Goal: Information Seeking & Learning: Learn about a topic

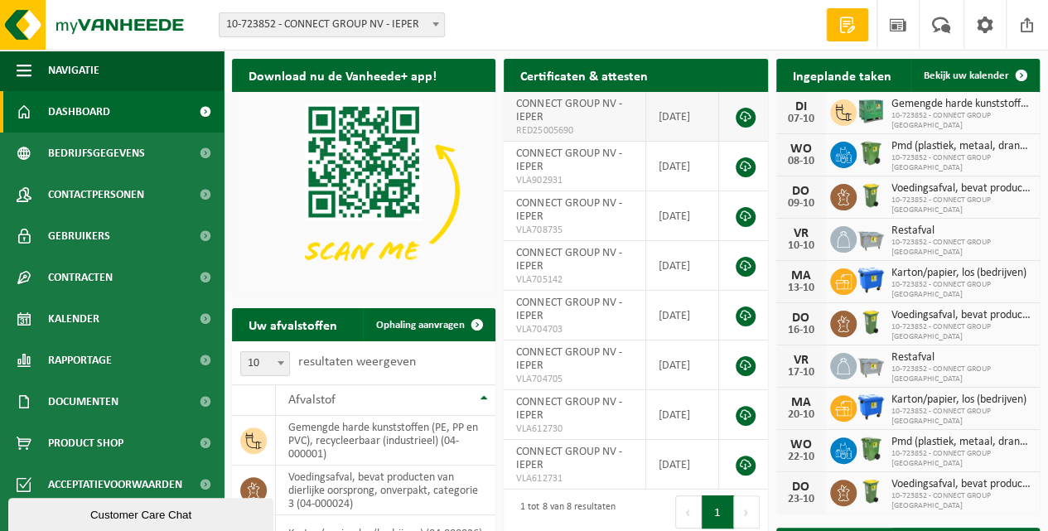
click at [743, 121] on link at bounding box center [745, 118] width 20 height 20
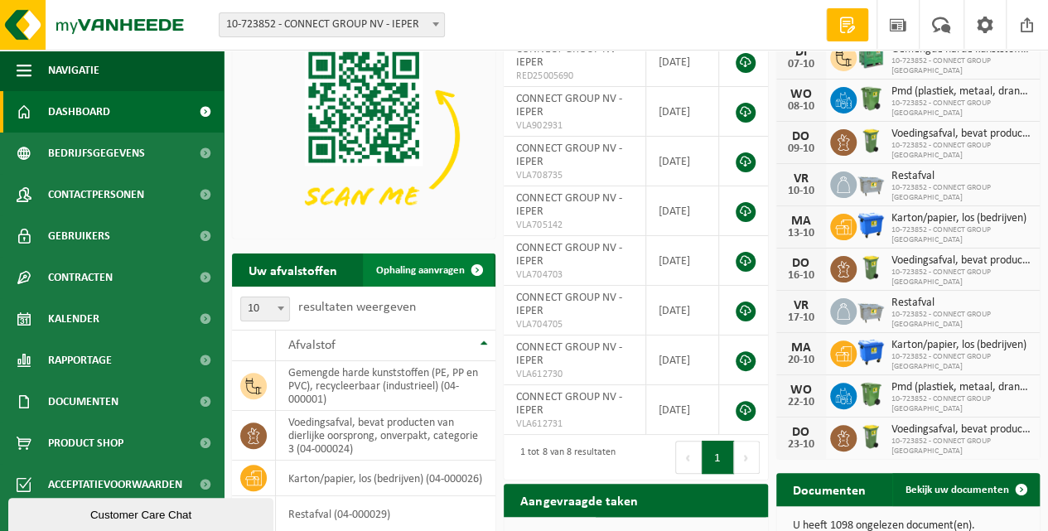
scroll to position [110, 0]
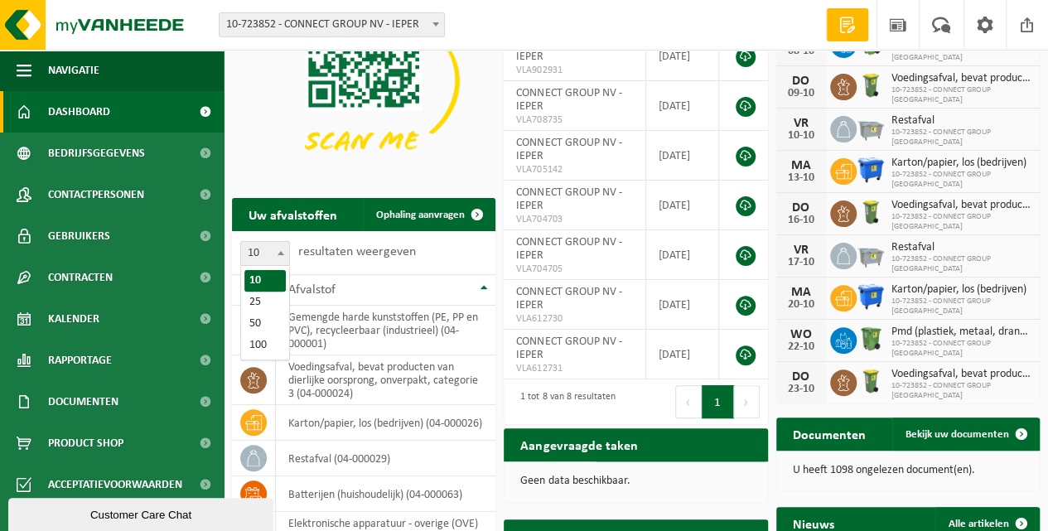
click at [272, 255] on span at bounding box center [280, 253] width 17 height 22
select select "50"
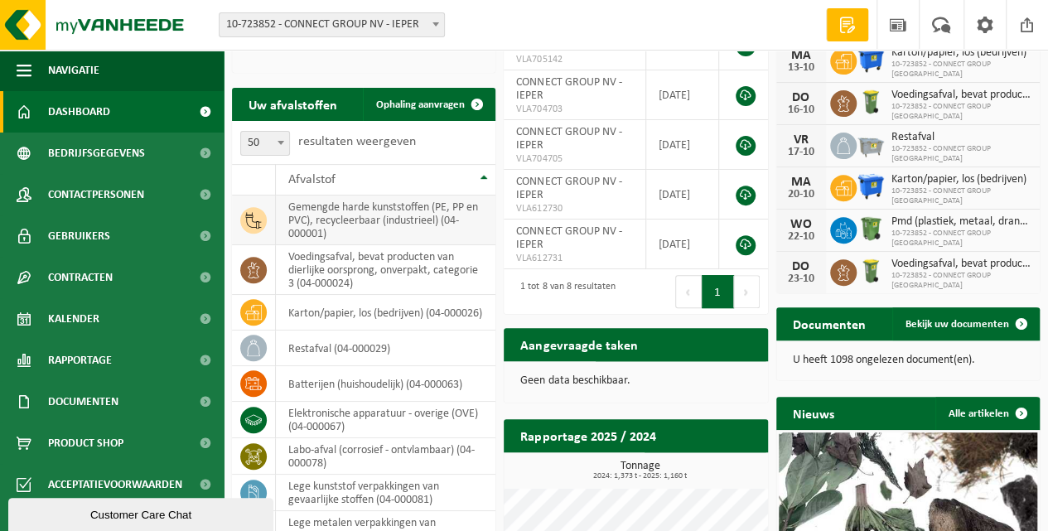
scroll to position [276, 0]
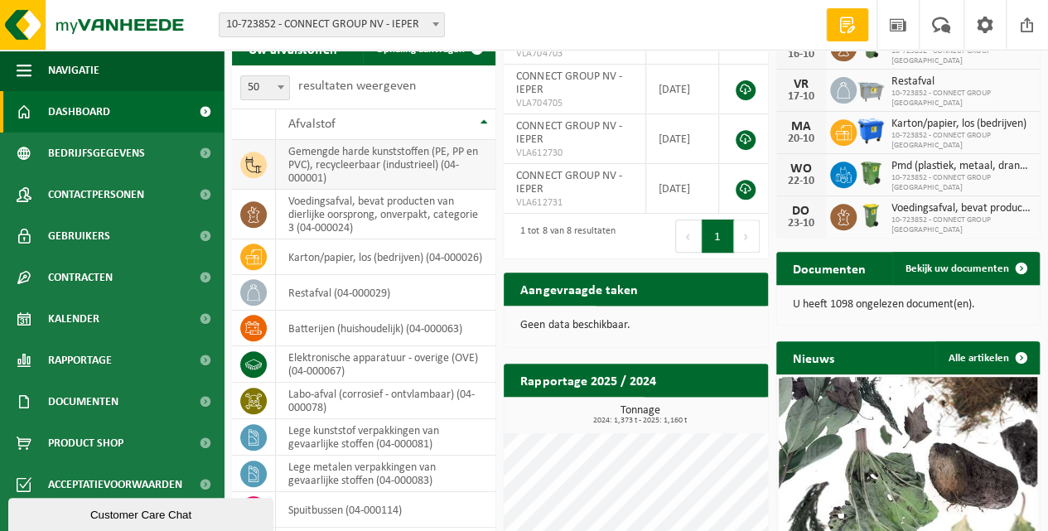
click at [253, 166] on icon at bounding box center [254, 165] width 16 height 17
click at [331, 172] on td "gemengde harde kunststoffen (PE, PP en PVC), recycleerbaar (industrieel) (04-00…" at bounding box center [385, 165] width 219 height 50
click at [253, 169] on icon at bounding box center [253, 165] width 17 height 17
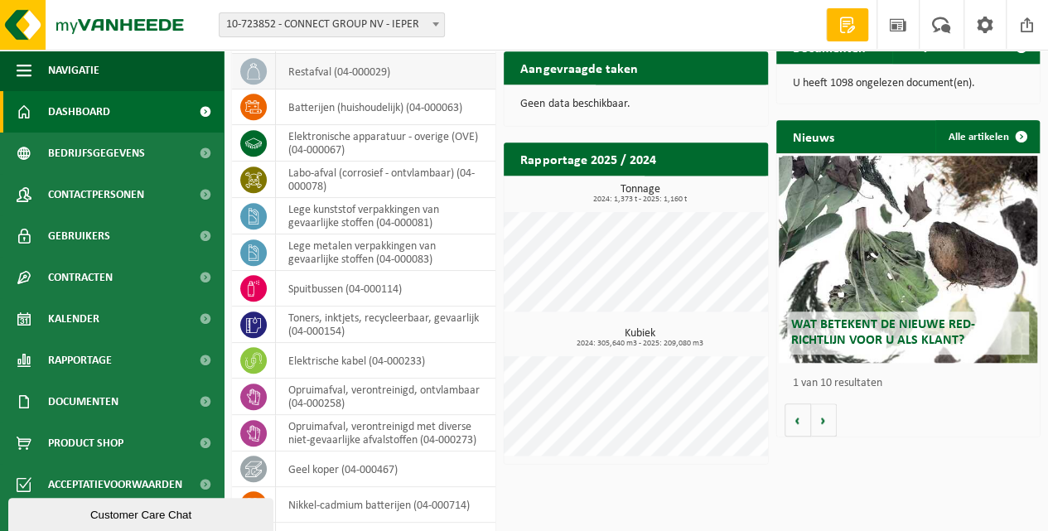
scroll to position [441, 0]
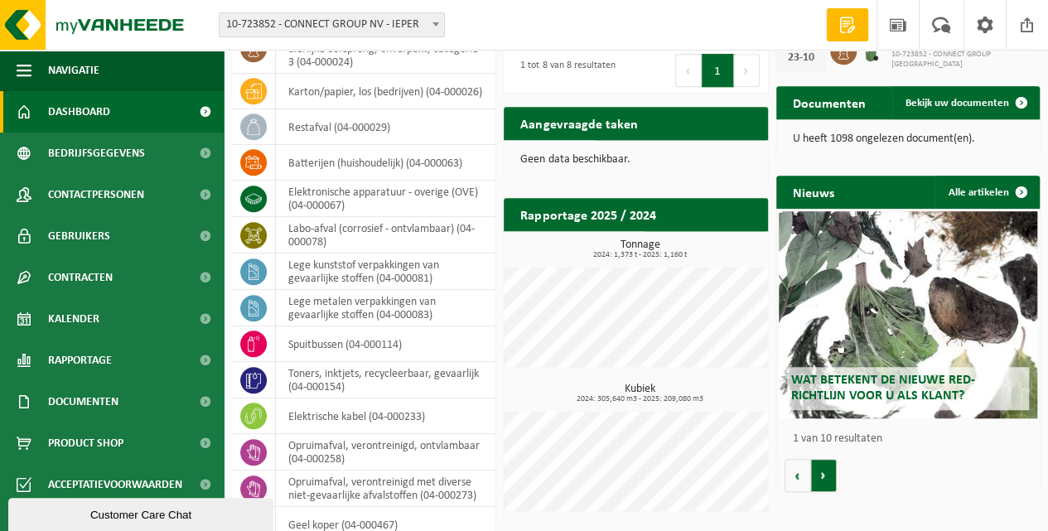
click at [826, 478] on button "Volgende" at bounding box center [824, 475] width 26 height 33
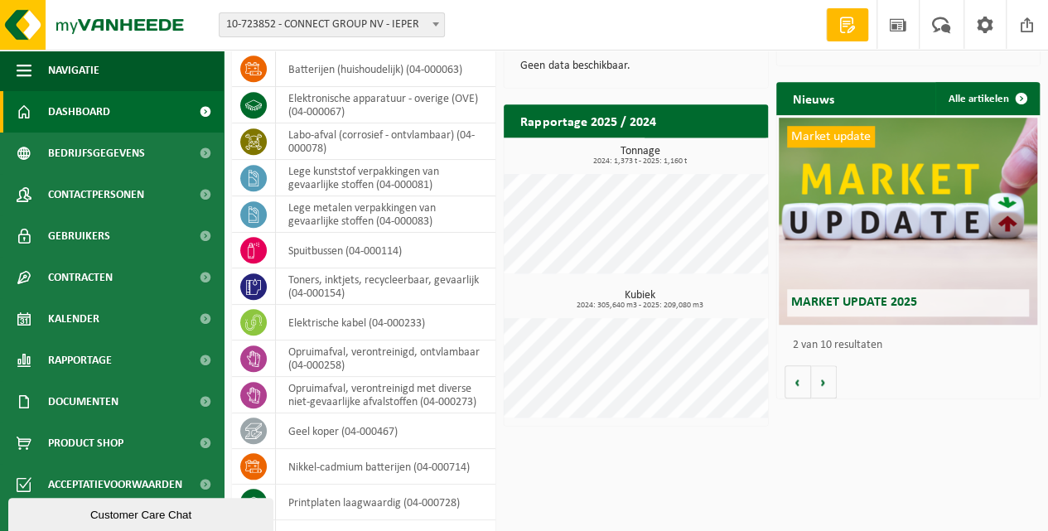
scroll to position [369, 0]
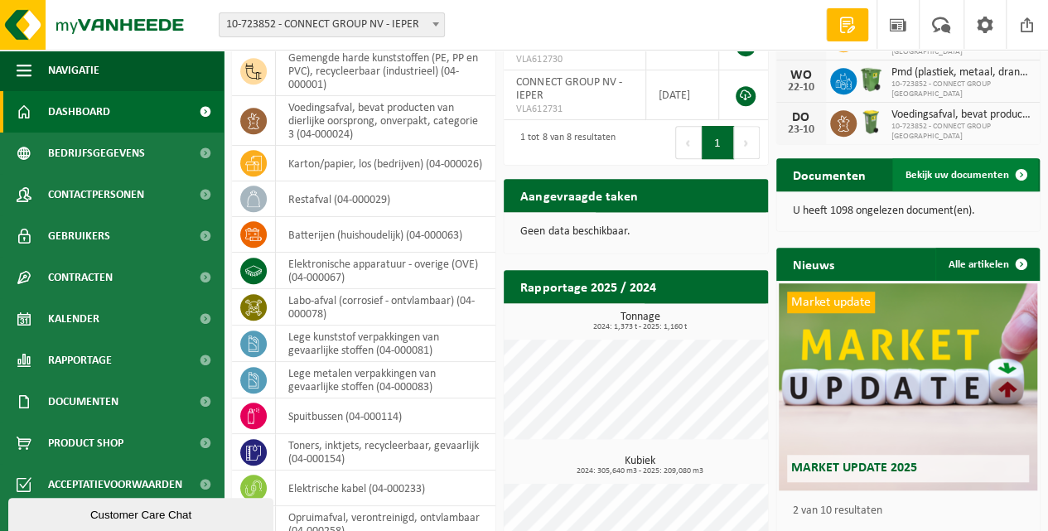
click at [954, 179] on span "Bekijk uw documenten" at bounding box center [957, 175] width 104 height 11
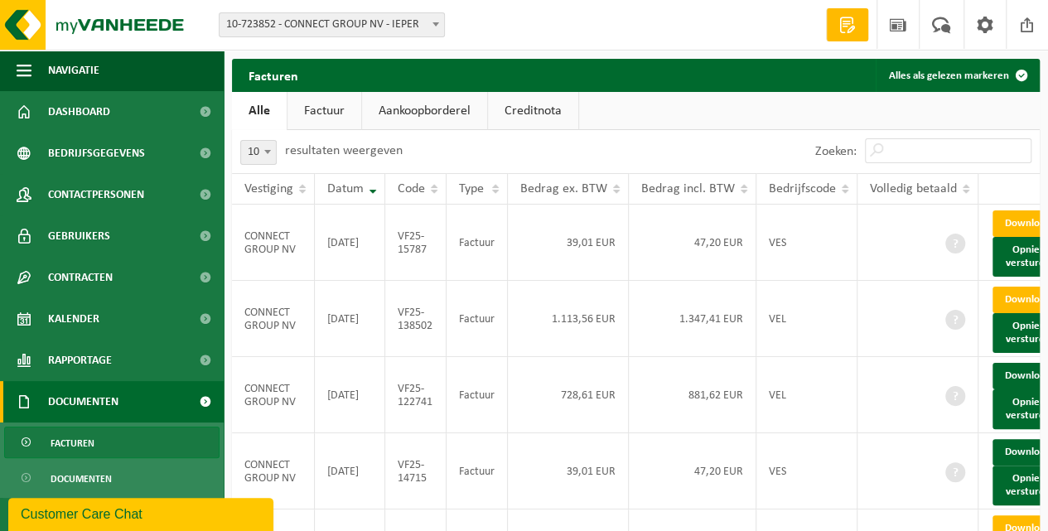
click at [455, 110] on link "Aankoopborderel" at bounding box center [424, 111] width 125 height 38
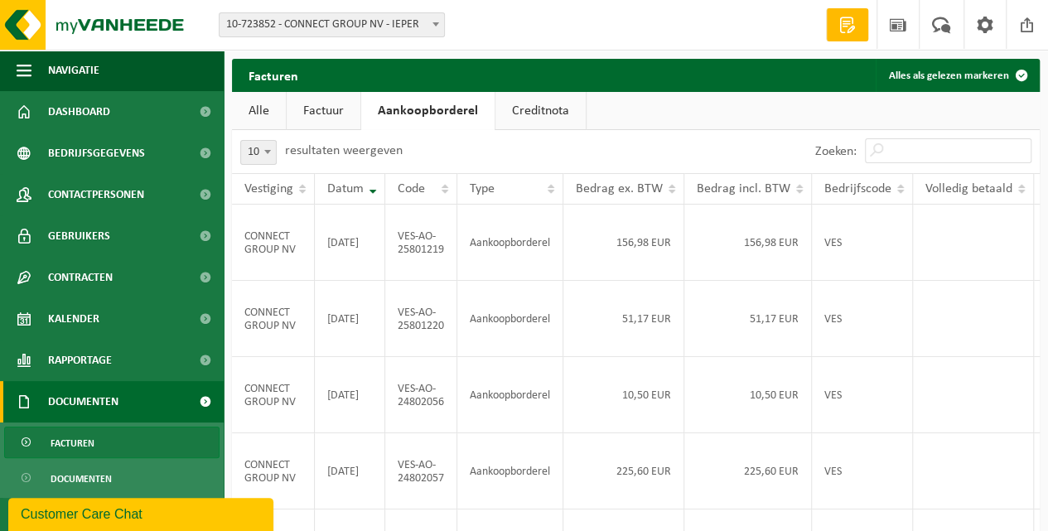
click at [520, 113] on link "Creditnota" at bounding box center [540, 111] width 90 height 38
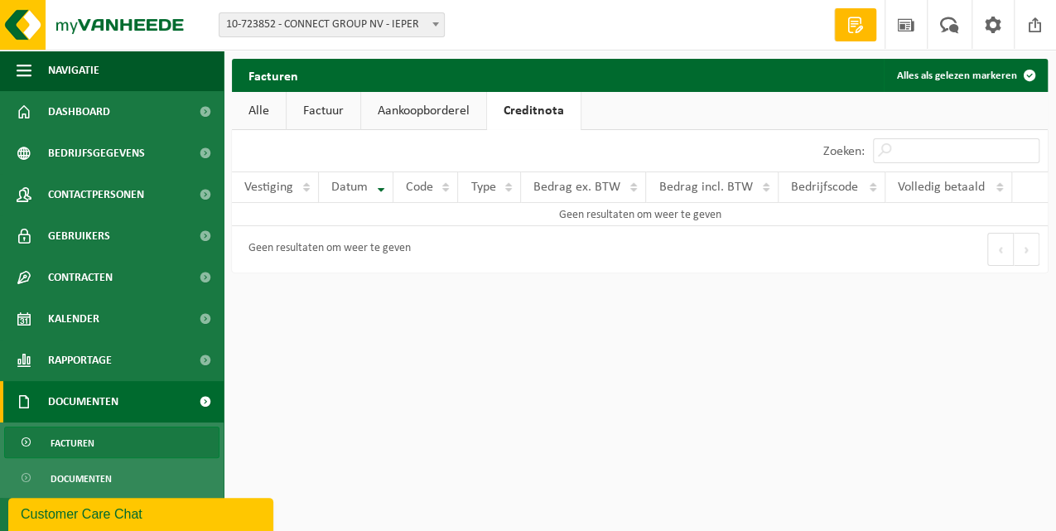
click at [438, 111] on link "Aankoopborderel" at bounding box center [423, 111] width 125 height 38
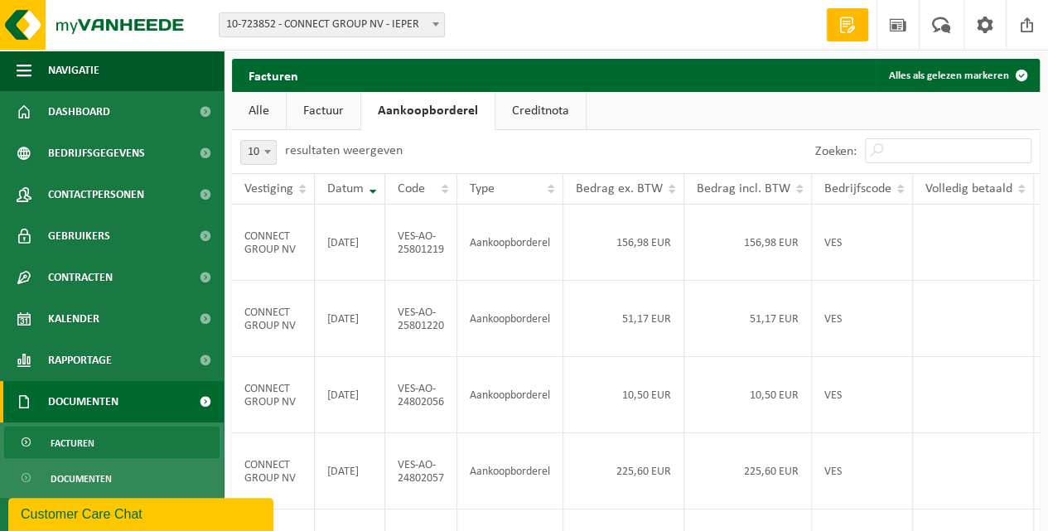
click at [326, 109] on link "Factuur" at bounding box center [324, 111] width 74 height 38
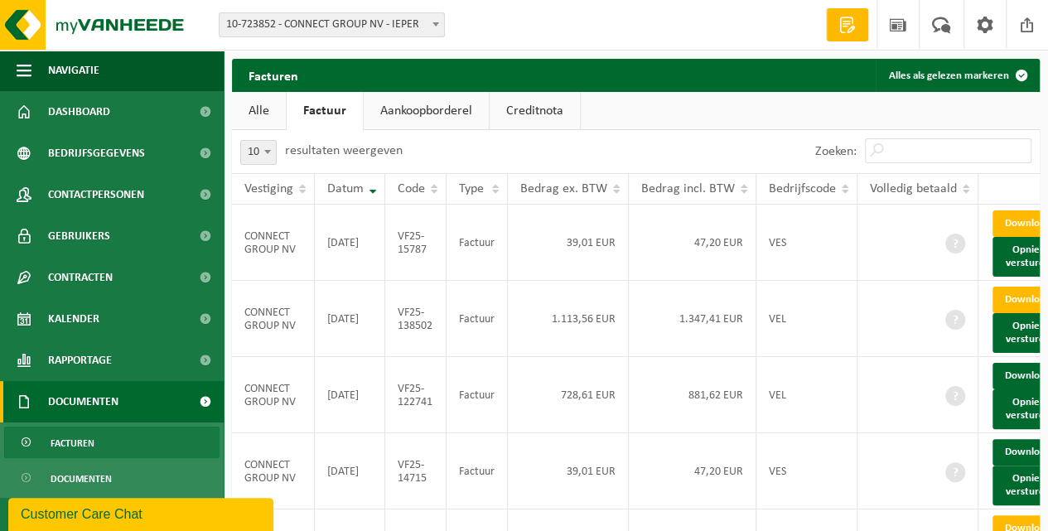
click at [257, 111] on link "Alle" at bounding box center [259, 111] width 54 height 38
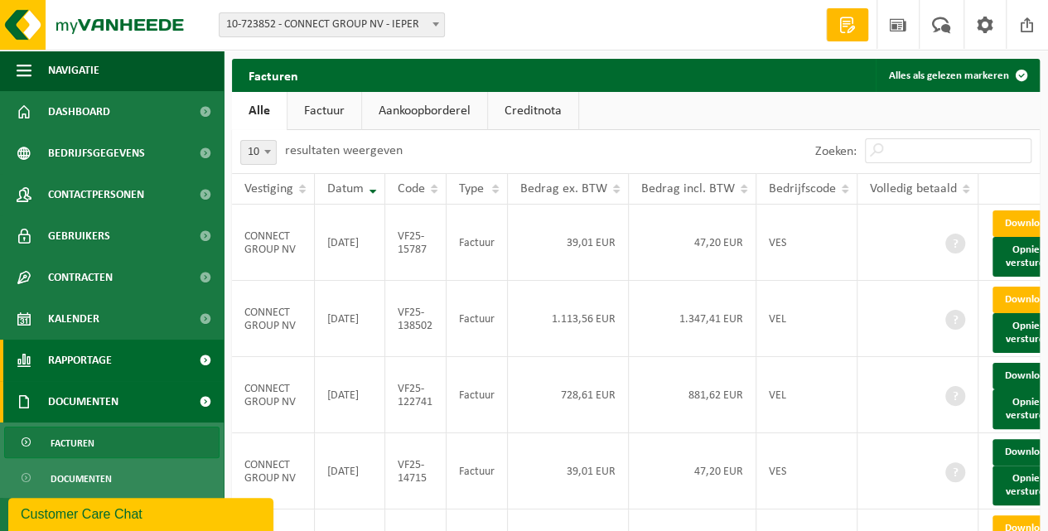
click at [131, 363] on link "Rapportage" at bounding box center [112, 360] width 224 height 41
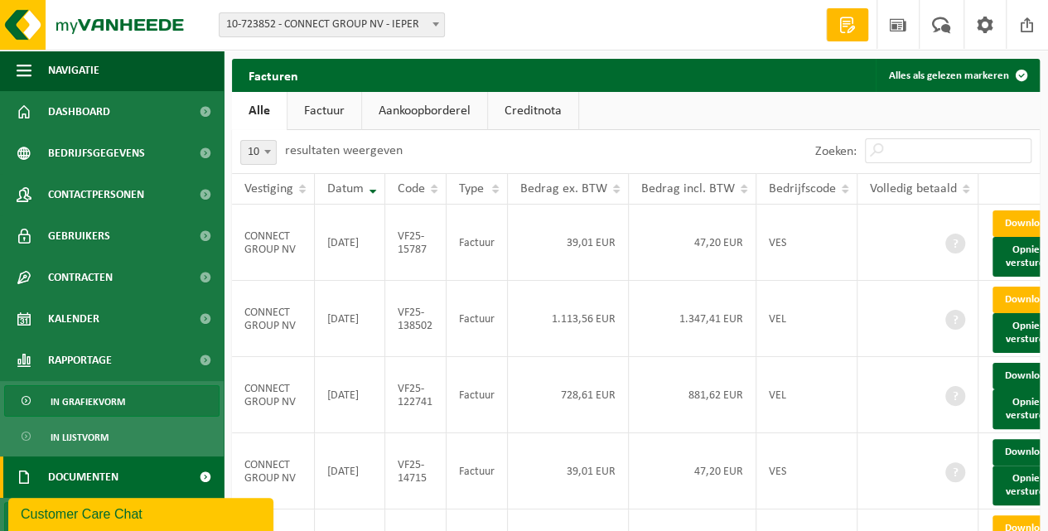
click at [113, 402] on span "In grafiekvorm" at bounding box center [88, 401] width 75 height 31
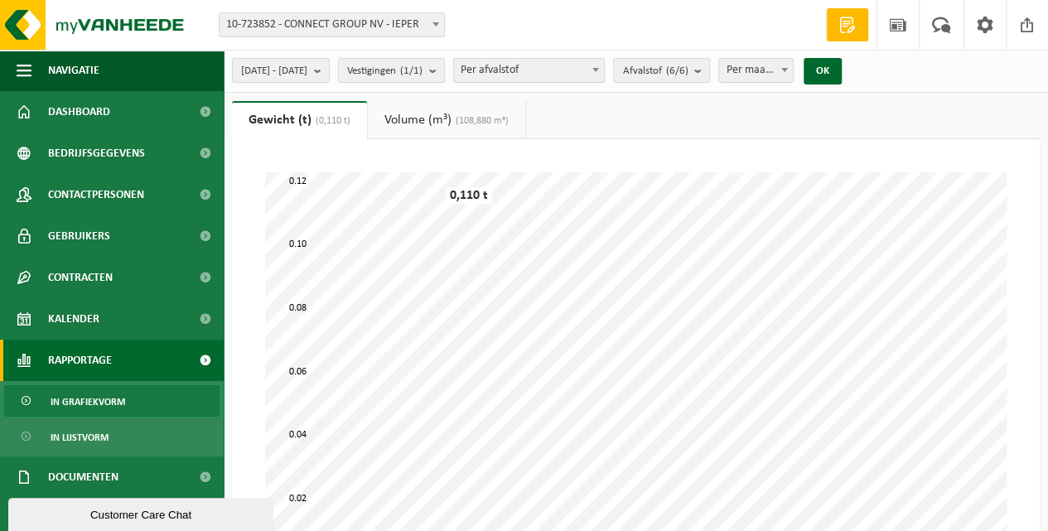
click at [575, 73] on span "Per afvalstof" at bounding box center [529, 70] width 150 height 23
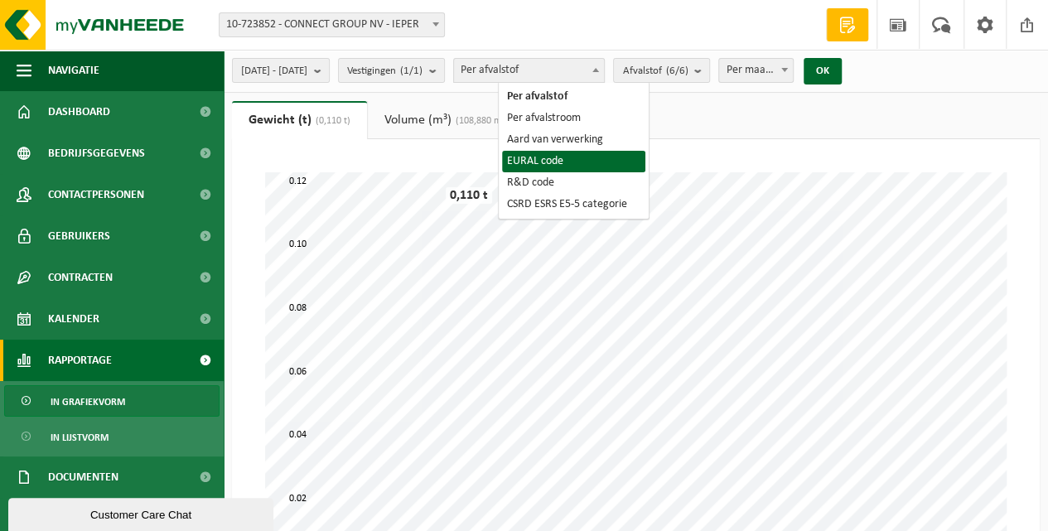
select select "5"
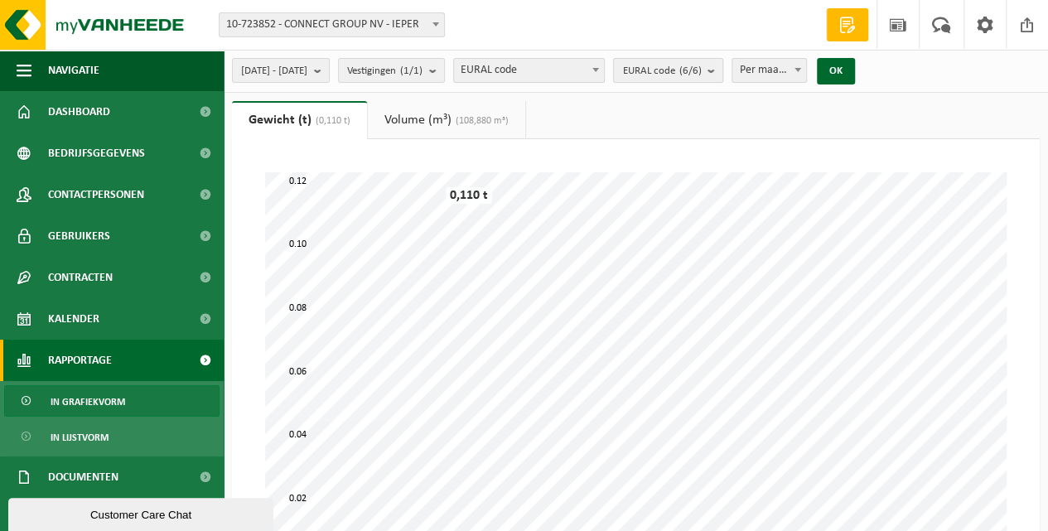
click at [671, 71] on span "EURAL code (6/6)" at bounding box center [661, 71] width 79 height 25
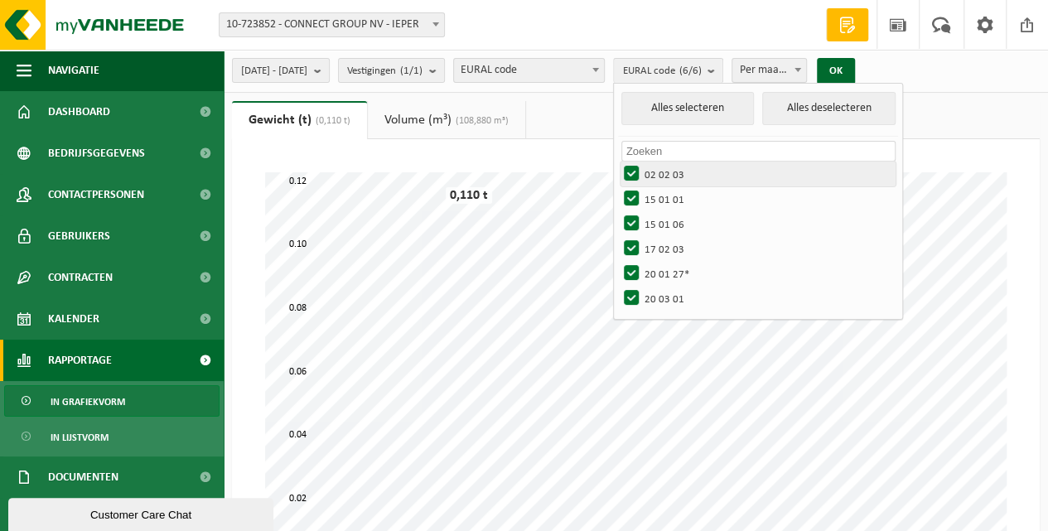
drag, startPoint x: 675, startPoint y: 174, endPoint x: 676, endPoint y: 184, distance: 10.0
click at [675, 174] on label "02 02 03" at bounding box center [757, 173] width 274 height 25
click at [618, 161] on input "02 02 03" at bounding box center [617, 161] width 1 height 1
checkbox input "false"
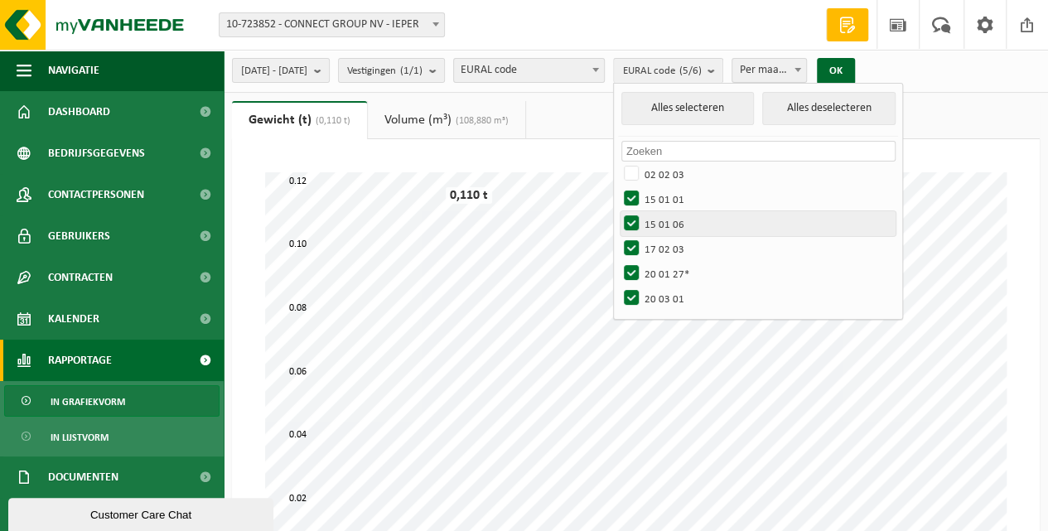
click at [677, 225] on label "15 01 06" at bounding box center [757, 223] width 274 height 25
click at [618, 211] on input "15 01 06" at bounding box center [617, 210] width 1 height 1
checkbox input "false"
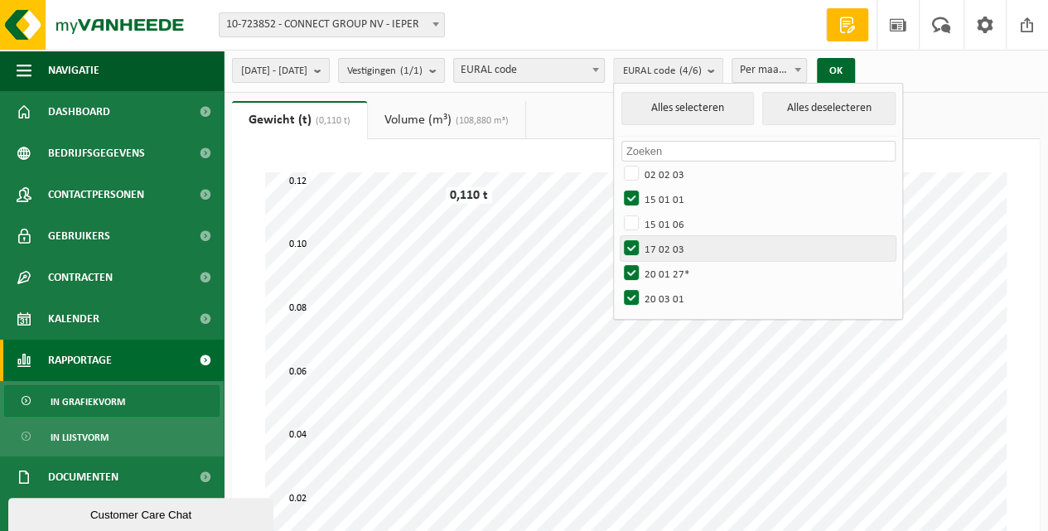
click at [675, 248] on label "17 02 03" at bounding box center [757, 248] width 274 height 25
click at [618, 236] on input "17 02 03" at bounding box center [617, 235] width 1 height 1
checkbox input "false"
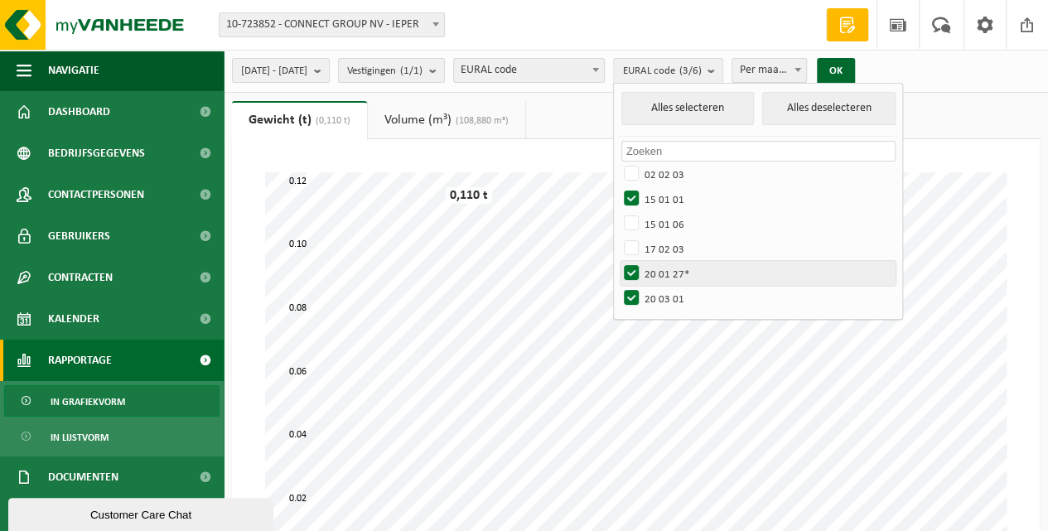
click at [674, 270] on label "20 01 27*" at bounding box center [757, 273] width 274 height 25
click at [618, 261] on input "20 01 27*" at bounding box center [617, 260] width 1 height 1
checkbox input "false"
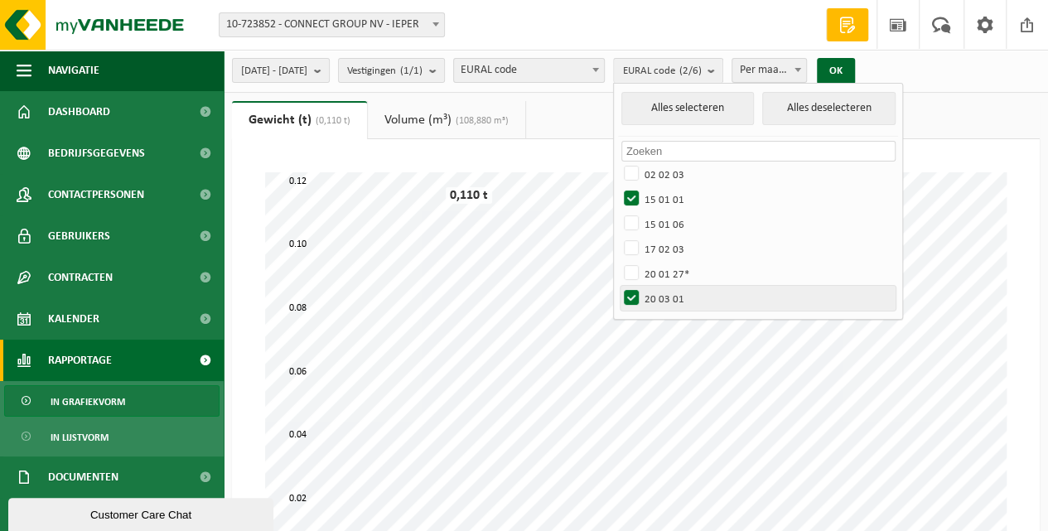
click at [675, 292] on label "20 03 01" at bounding box center [757, 298] width 274 height 25
click at [618, 286] on input "20 03 01" at bounding box center [617, 285] width 1 height 1
checkbox input "false"
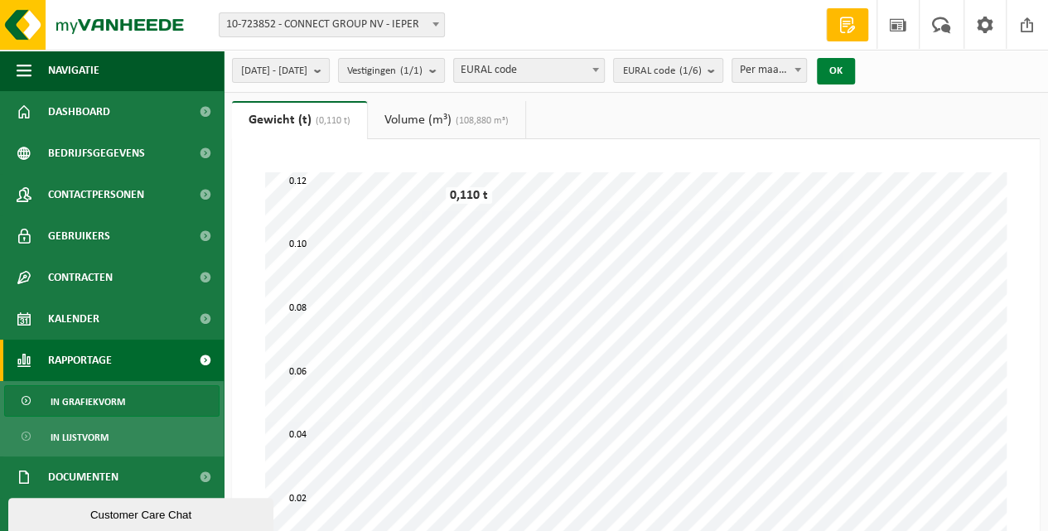
click at [855, 70] on button "OK" at bounding box center [836, 71] width 38 height 27
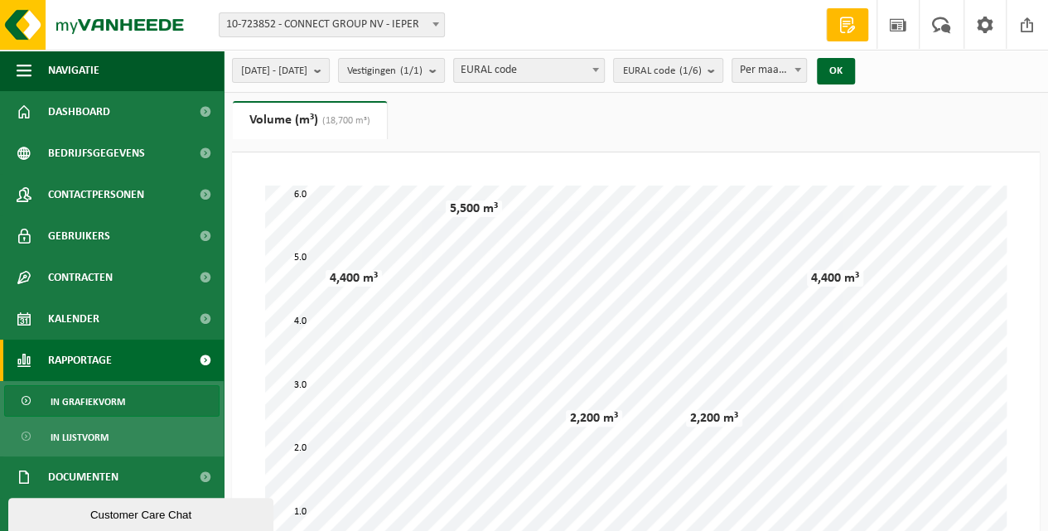
click at [805, 70] on span "Per maand" at bounding box center [769, 70] width 74 height 23
select select "3"
click at [283, 119] on link "Volume (m³) (18,700 m³)" at bounding box center [310, 120] width 154 height 38
click at [988, 36] on span at bounding box center [984, 24] width 25 height 49
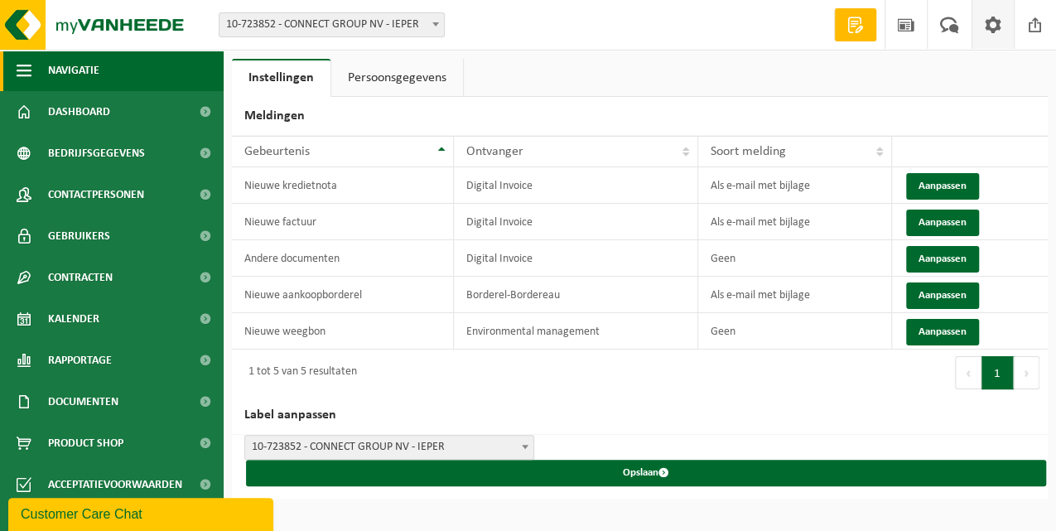
click at [39, 71] on button "Navigatie" at bounding box center [112, 70] width 224 height 41
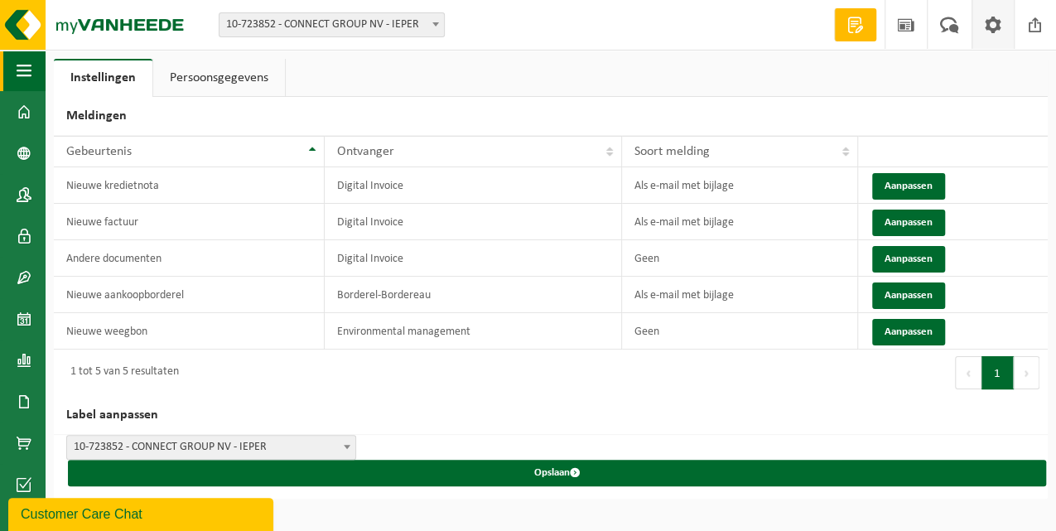
click at [20, 74] on span "button" at bounding box center [24, 70] width 15 height 41
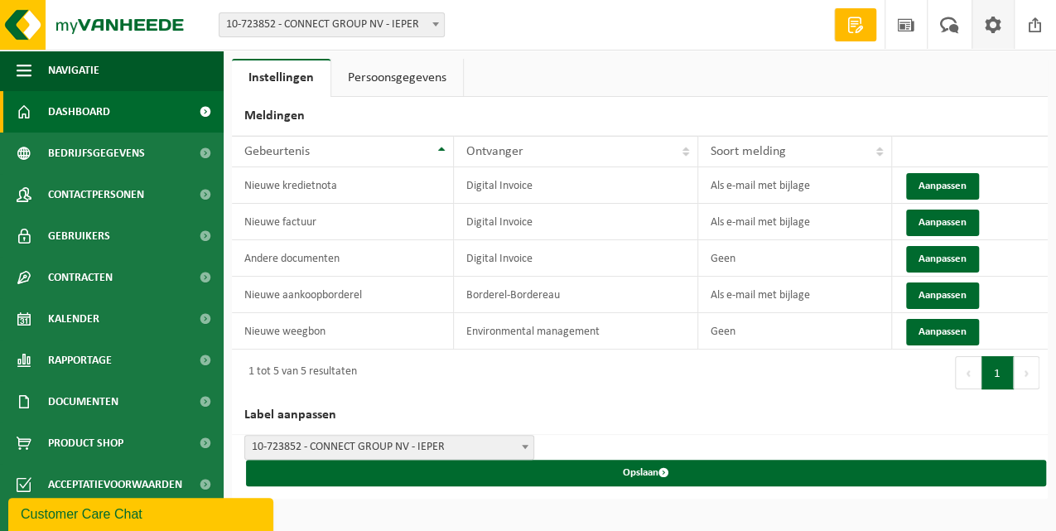
click at [63, 118] on span "Dashboard" at bounding box center [79, 111] width 62 height 41
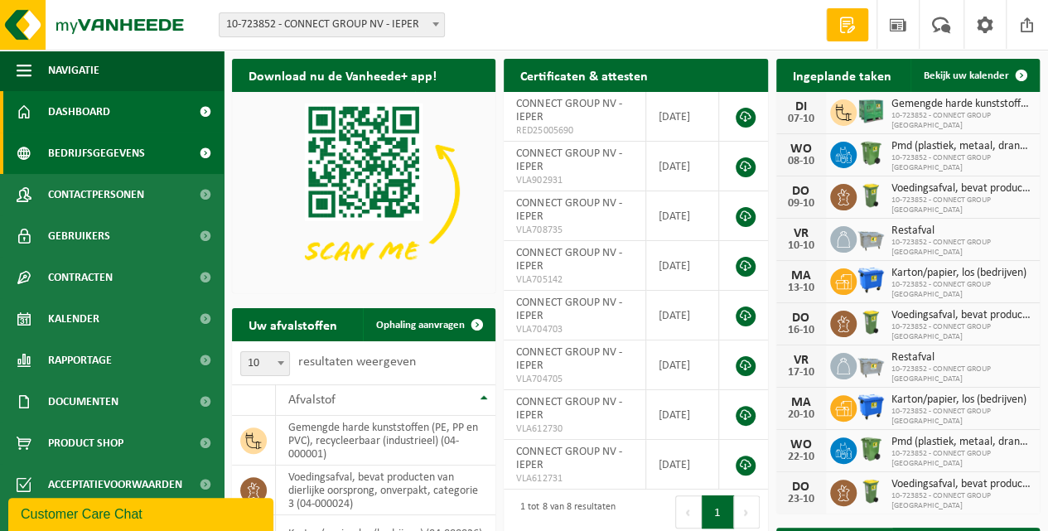
click at [73, 159] on span "Bedrijfsgegevens" at bounding box center [96, 153] width 97 height 41
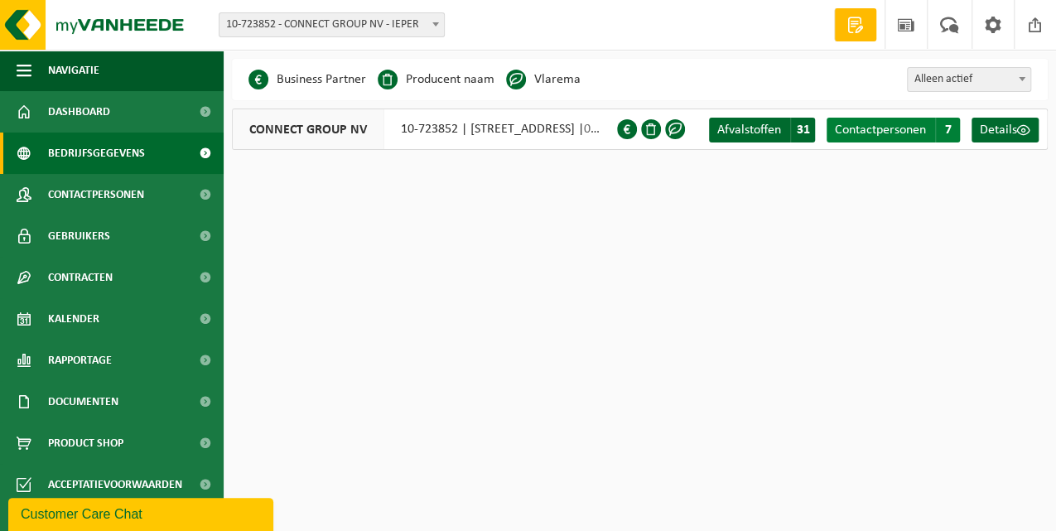
click at [871, 129] on span "Contactpersonen" at bounding box center [880, 129] width 91 height 13
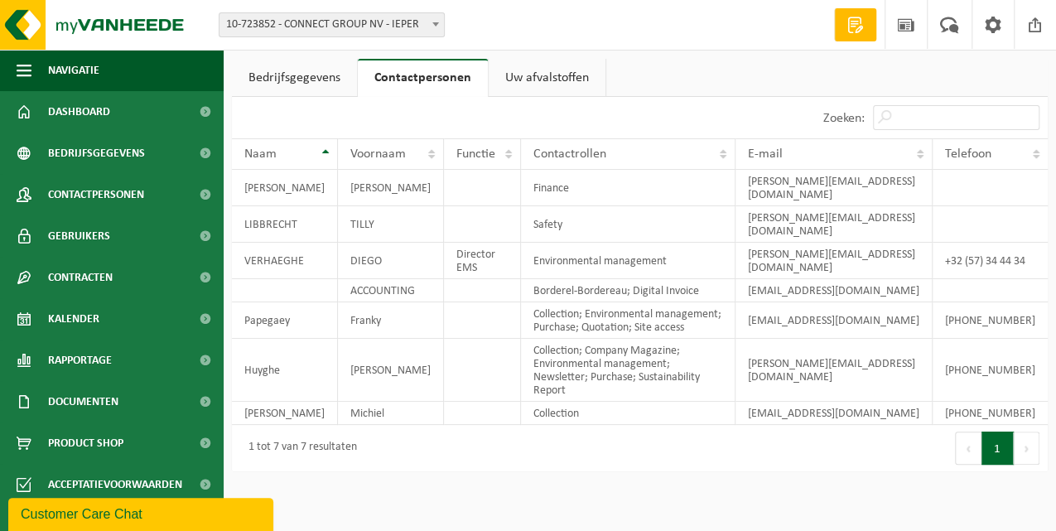
click at [557, 80] on link "Uw afvalstoffen" at bounding box center [547, 78] width 117 height 38
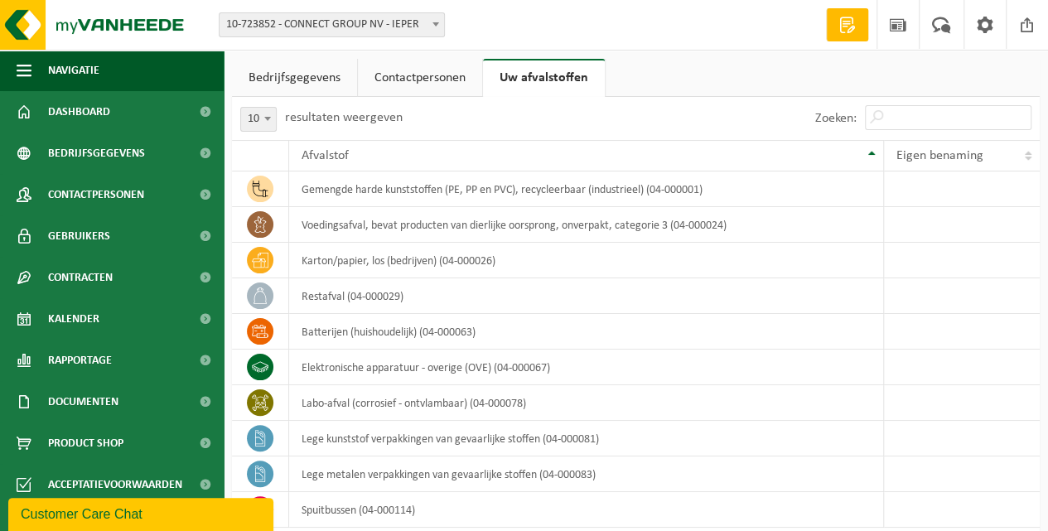
click at [304, 82] on link "Bedrijfsgegevens" at bounding box center [294, 78] width 125 height 38
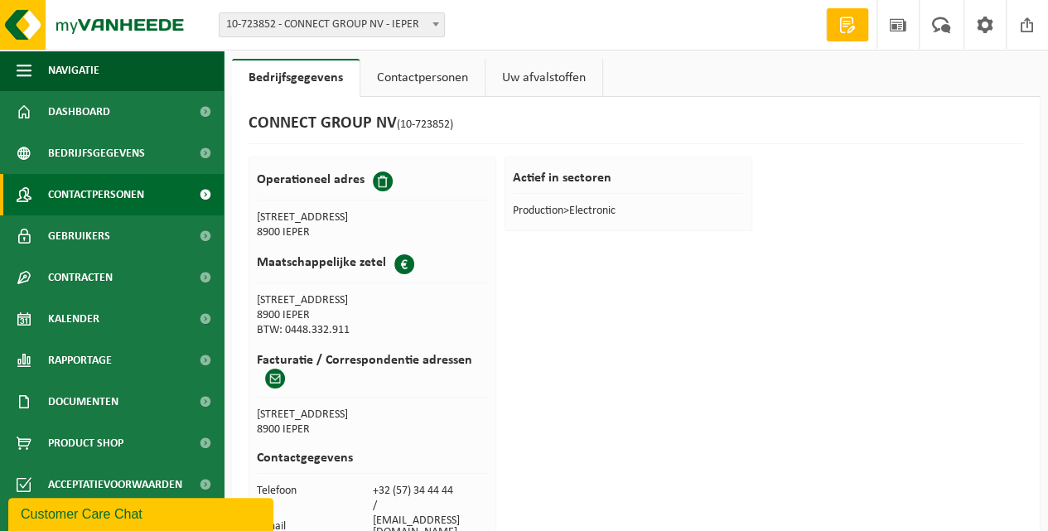
click at [73, 195] on span "Contactpersonen" at bounding box center [96, 194] width 96 height 41
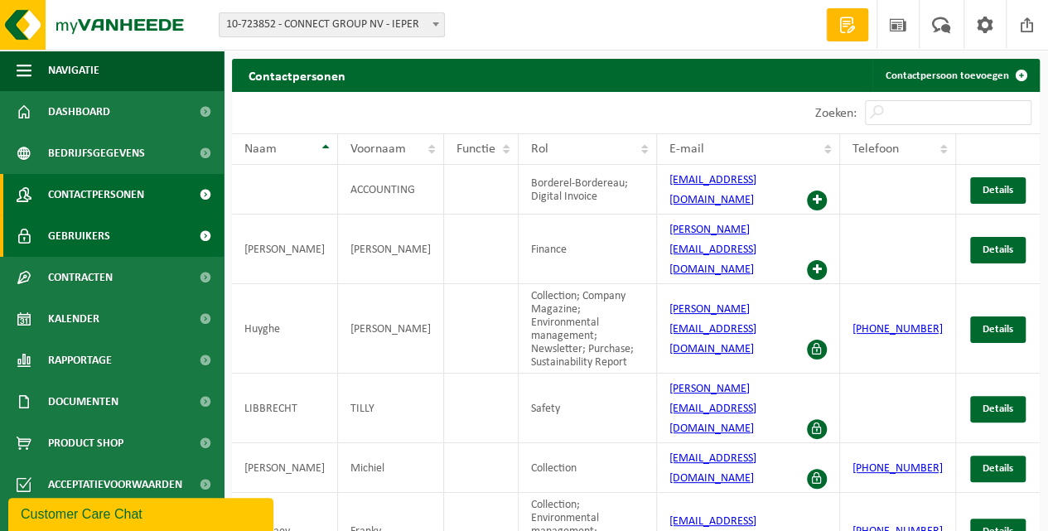
click at [79, 243] on span "Gebruikers" at bounding box center [79, 235] width 62 height 41
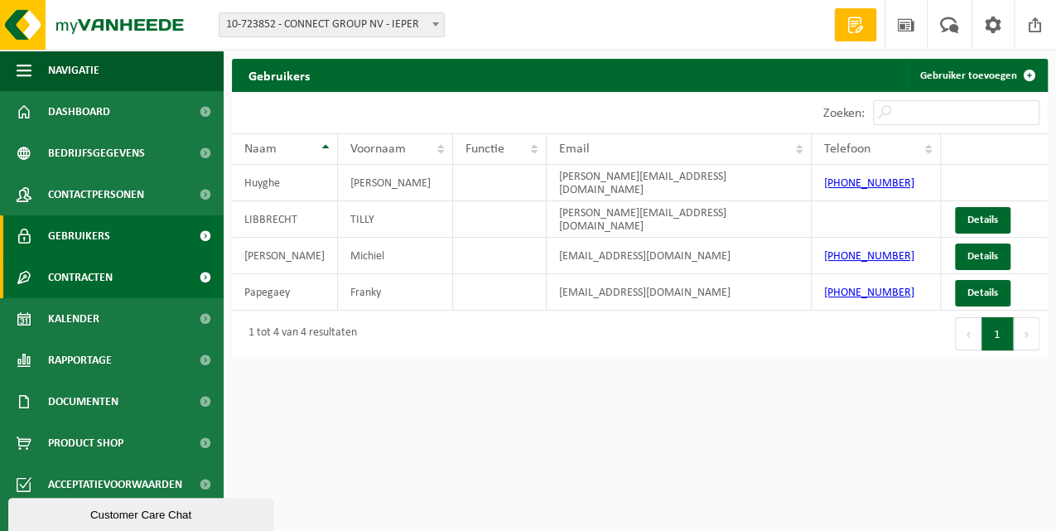
click at [80, 276] on span "Contracten" at bounding box center [80, 277] width 65 height 41
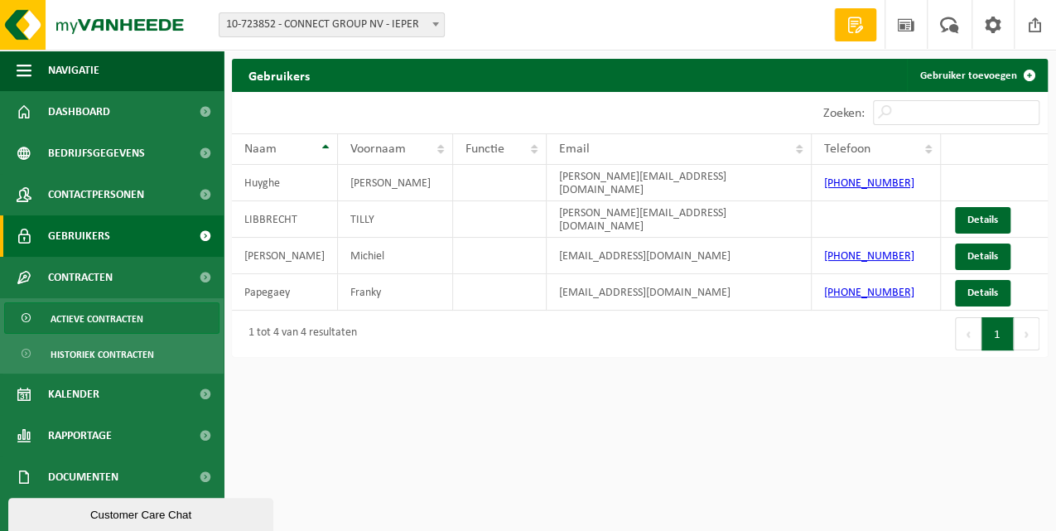
click at [91, 321] on span "Actieve contracten" at bounding box center [97, 318] width 93 height 31
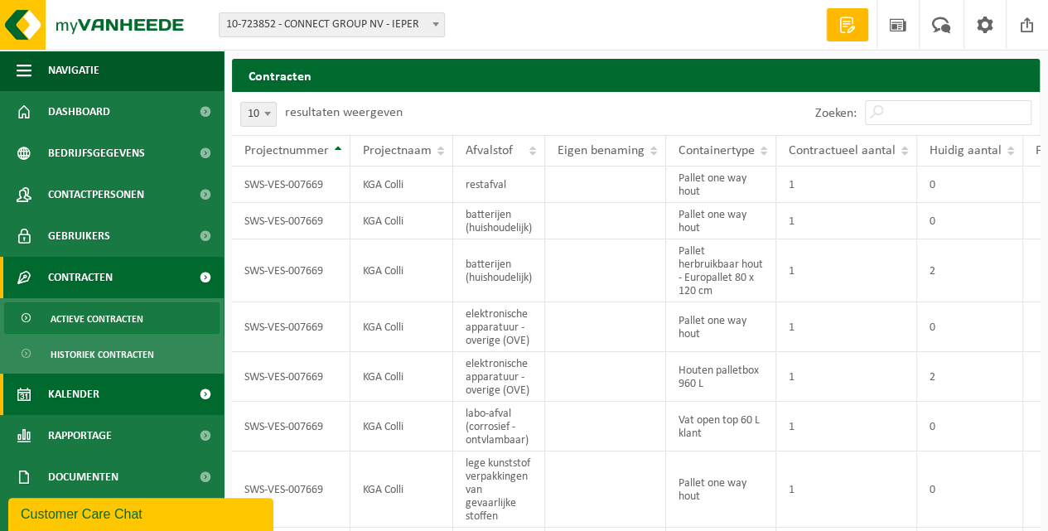
click at [93, 392] on span "Kalender" at bounding box center [73, 393] width 51 height 41
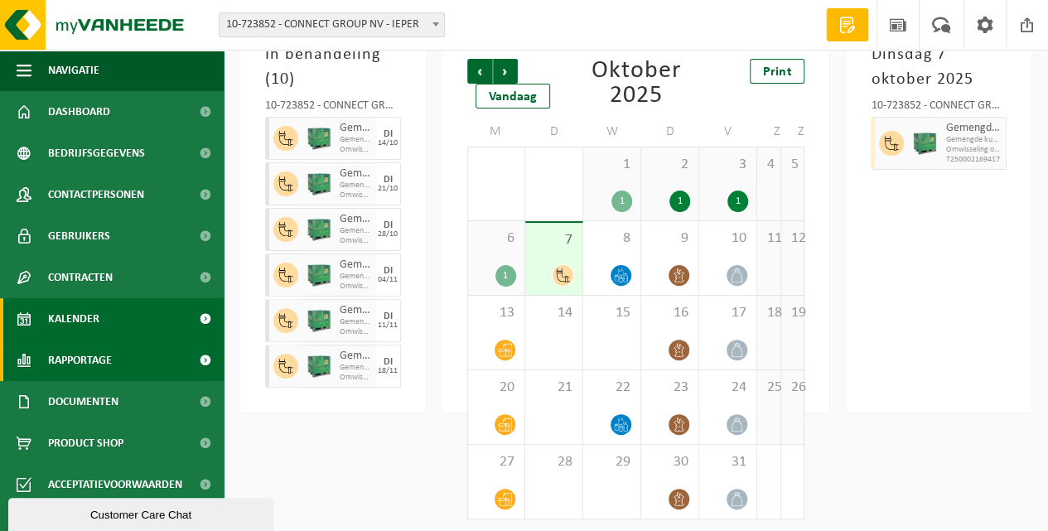
scroll to position [114, 0]
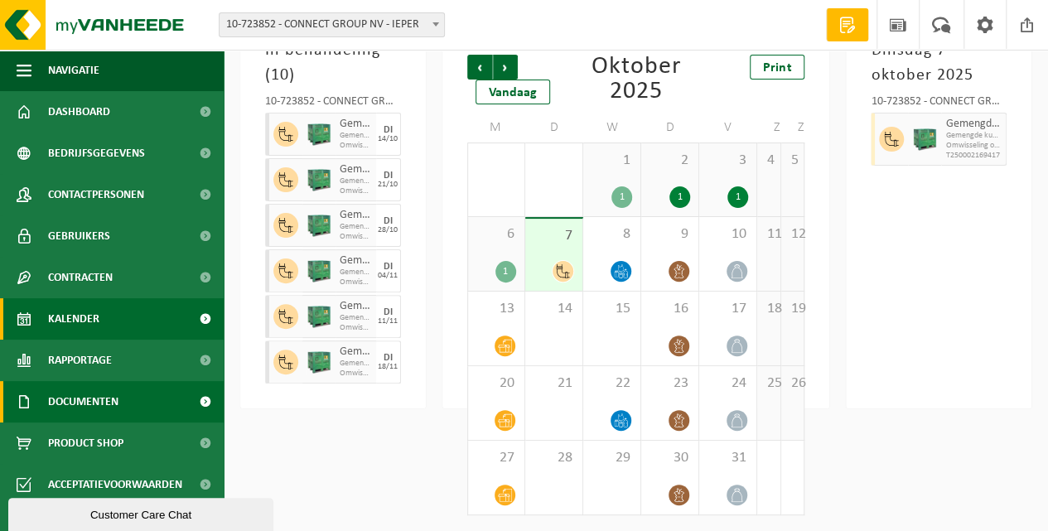
click at [83, 404] on span "Documenten" at bounding box center [83, 401] width 70 height 41
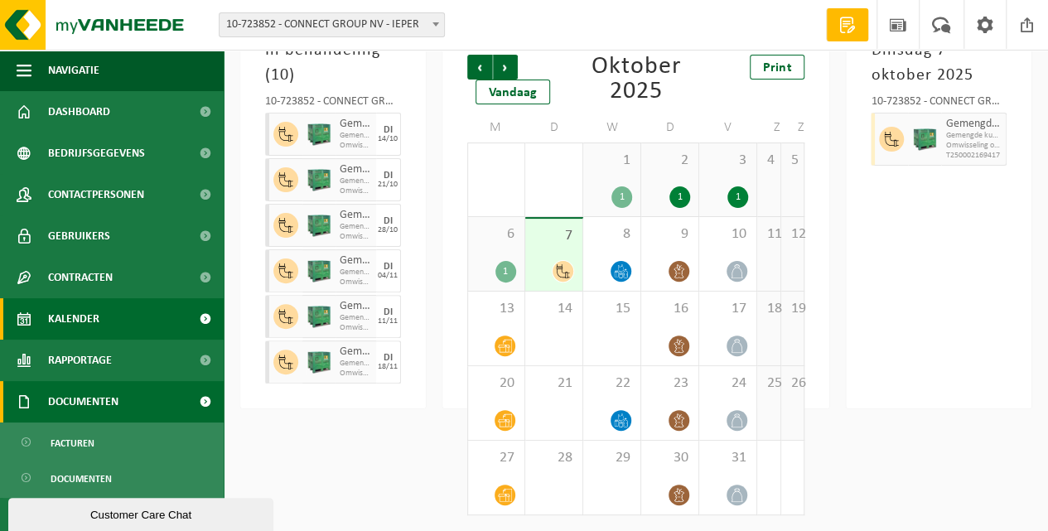
scroll to position [50, 0]
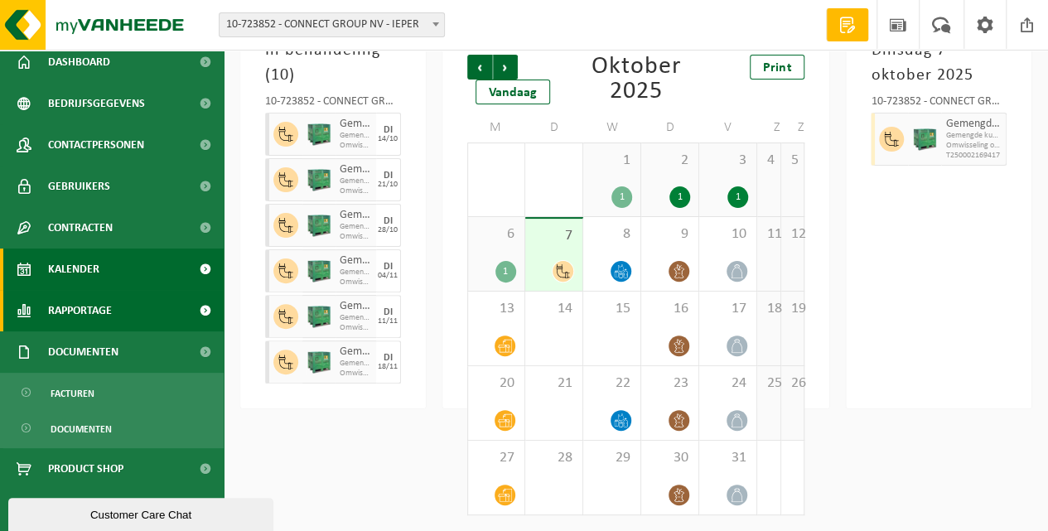
click at [65, 313] on span "Rapportage" at bounding box center [80, 310] width 64 height 41
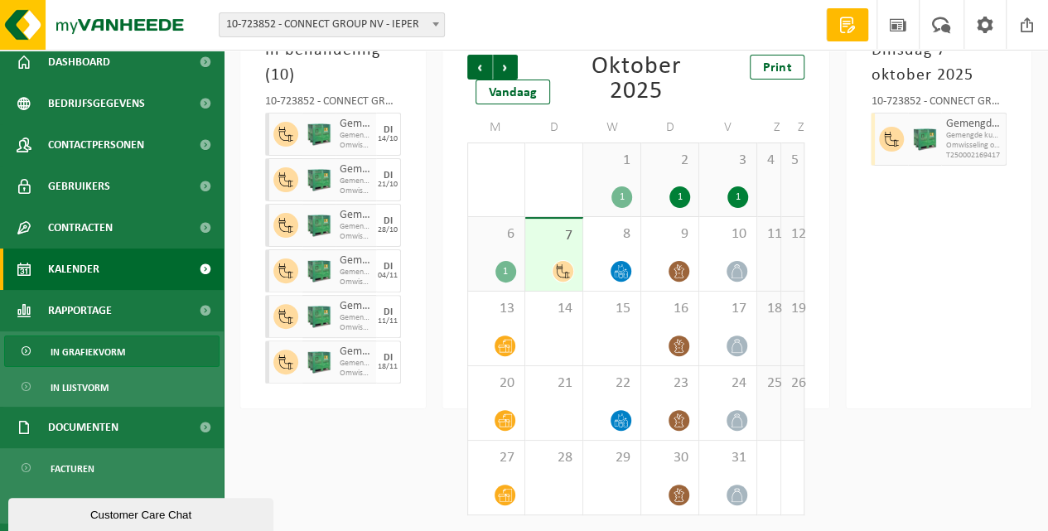
click at [73, 353] on span "In grafiekvorm" at bounding box center [88, 351] width 75 height 31
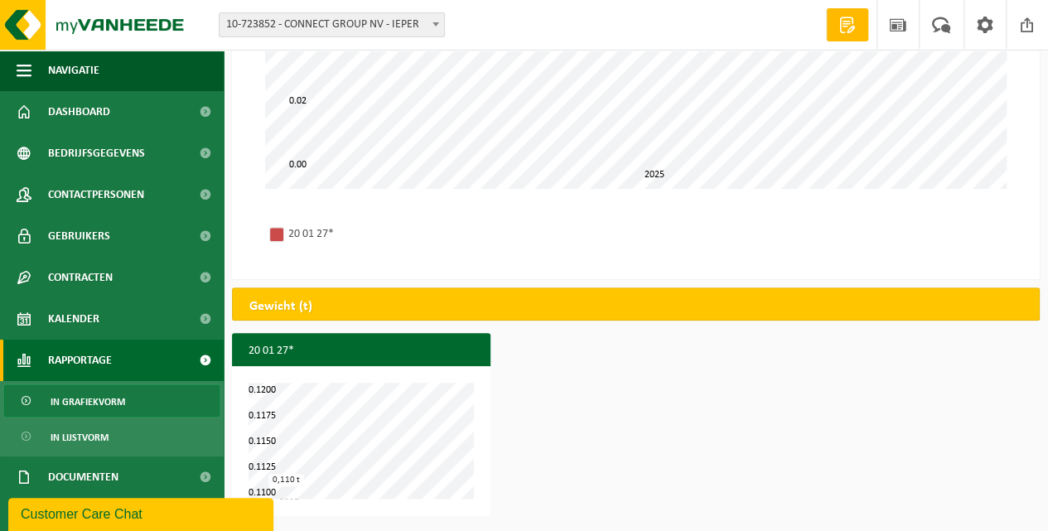
scroll to position [50, 0]
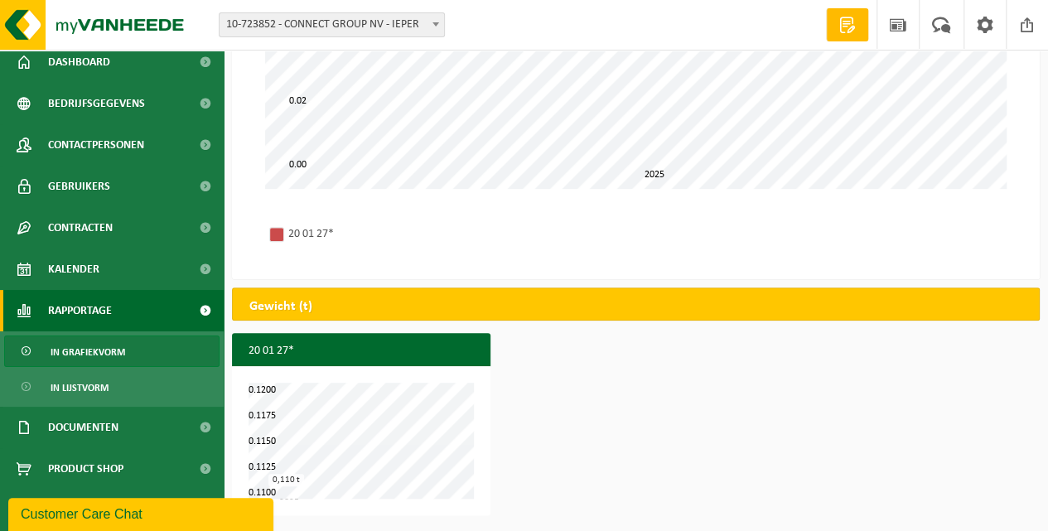
click at [96, 517] on div "Customer Care Chat" at bounding box center [141, 514] width 240 height 20
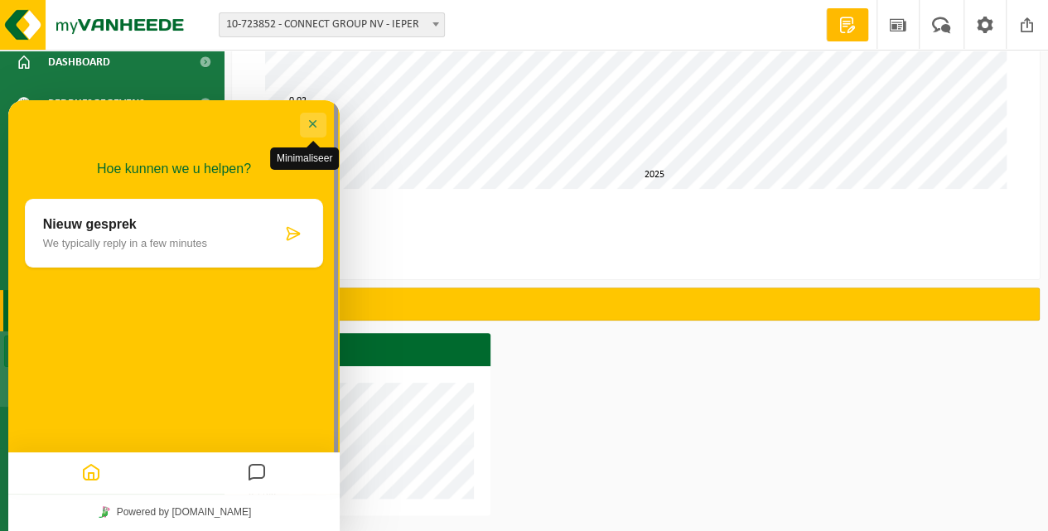
click at [315, 127] on button "Minimaliseer" at bounding box center [313, 125] width 27 height 25
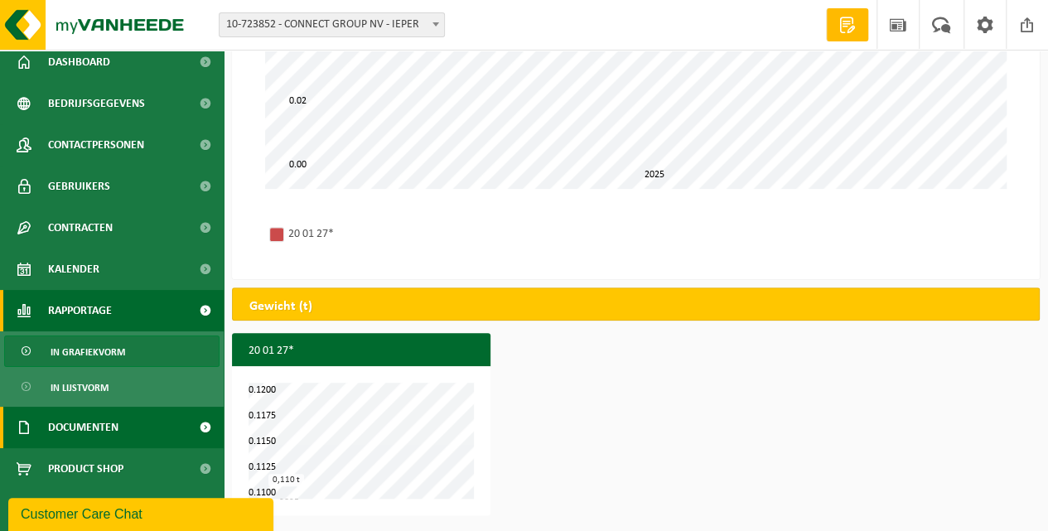
click at [106, 434] on span "Documenten" at bounding box center [83, 427] width 70 height 41
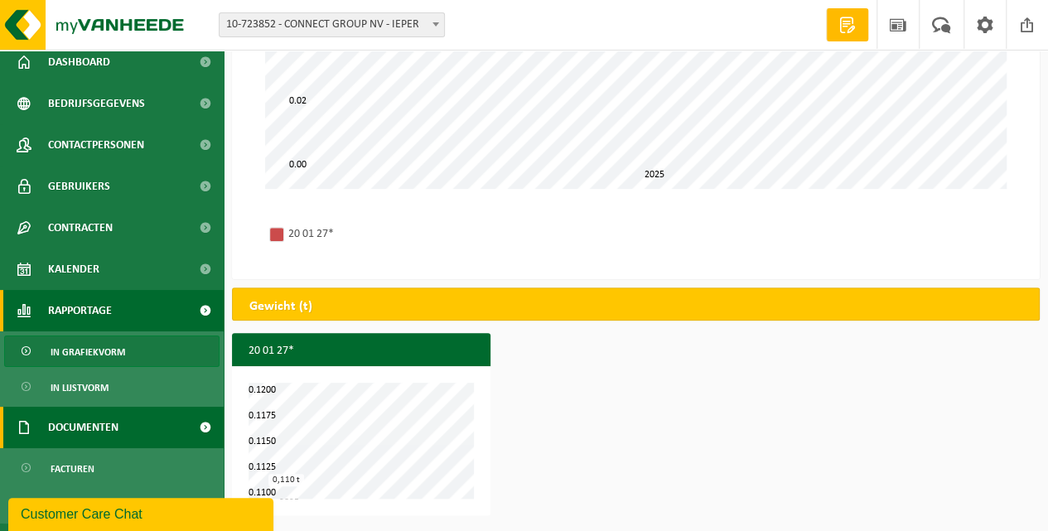
click at [106, 434] on span "Documenten" at bounding box center [83, 427] width 70 height 41
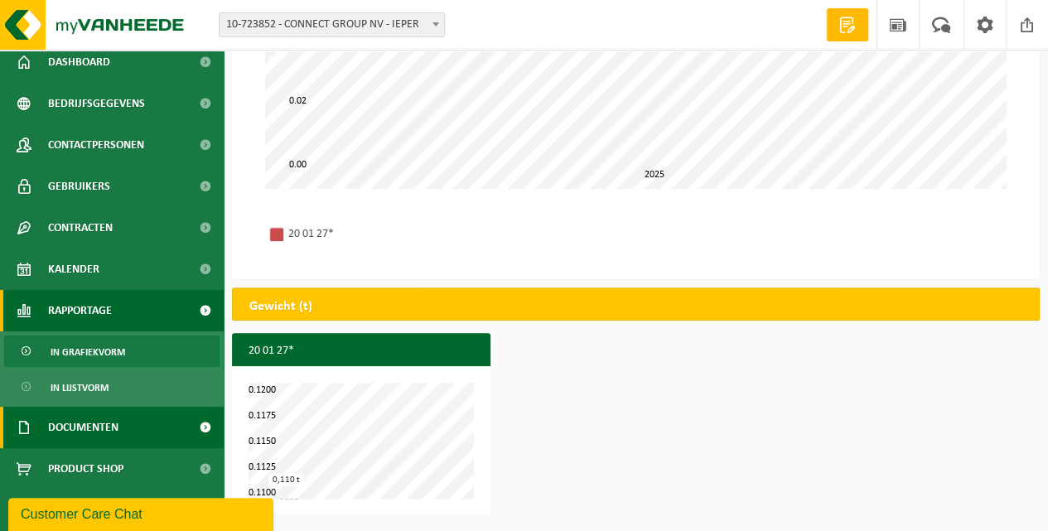
click at [136, 428] on link "Documenten" at bounding box center [112, 427] width 224 height 41
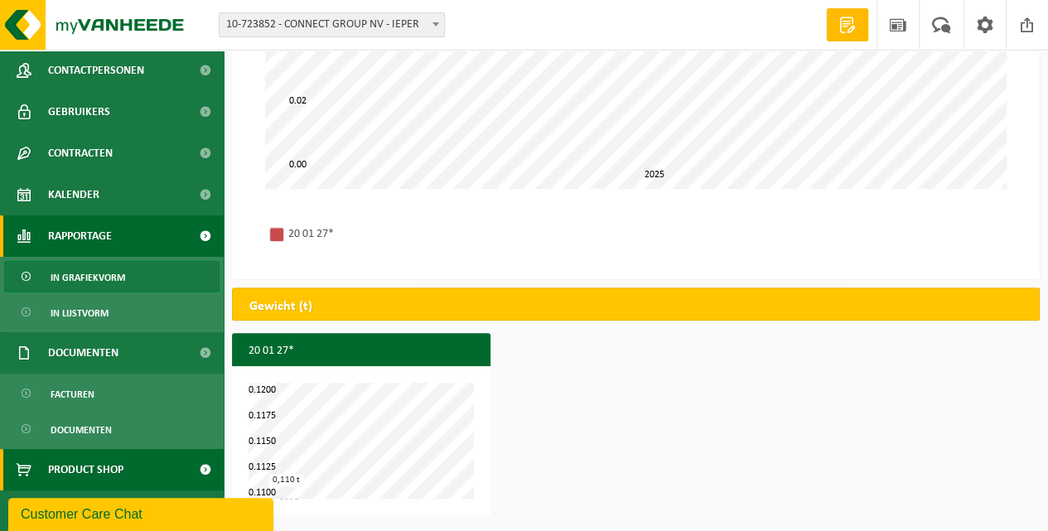
scroll to position [0, 0]
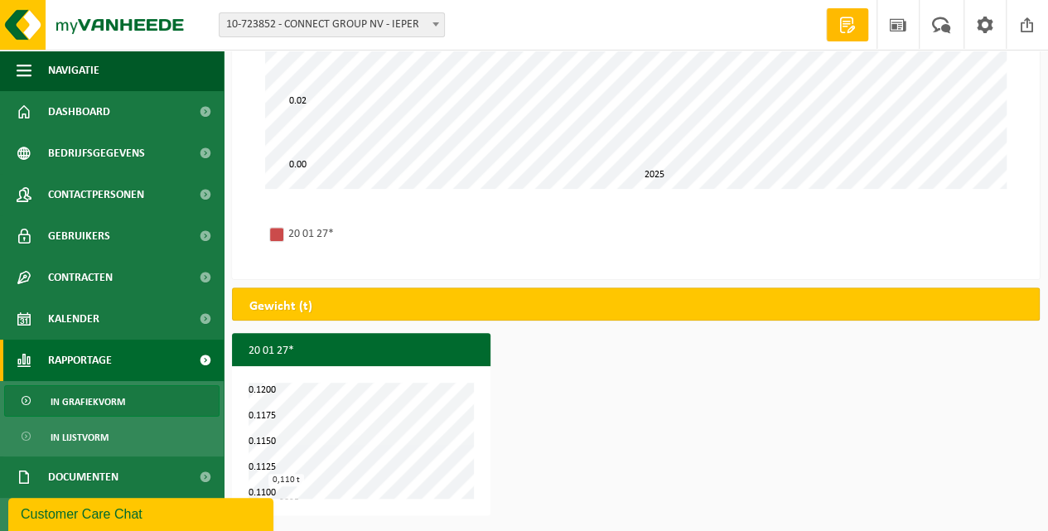
click at [315, 306] on h2 "Gewicht (t)" at bounding box center [281, 306] width 96 height 36
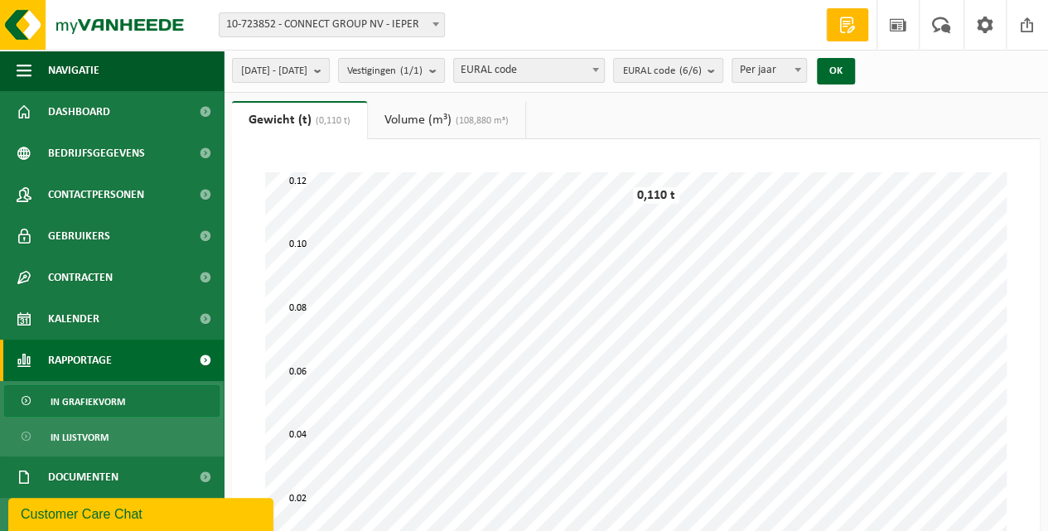
click at [428, 123] on link "Volume (m³) (108,880 m³)" at bounding box center [446, 120] width 157 height 38
click at [313, 121] on span "(0,110 t)" at bounding box center [327, 121] width 39 height 10
